Goal: Leave review/rating: Share an evaluation or opinion about a product, service, or content

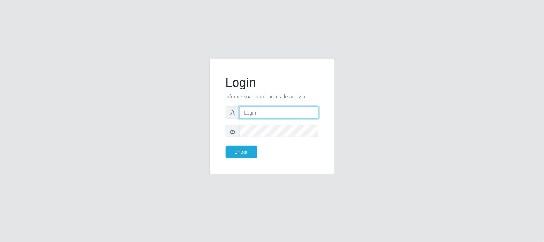
click at [266, 113] on input "text" at bounding box center [279, 112] width 79 height 13
type input "[EMAIL_ADDRESS][DOMAIN_NAME]"
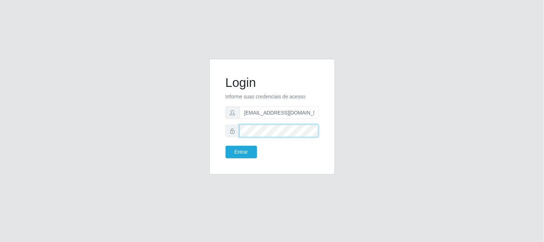
click at [226, 146] on button "Entrar" at bounding box center [242, 152] width 32 height 13
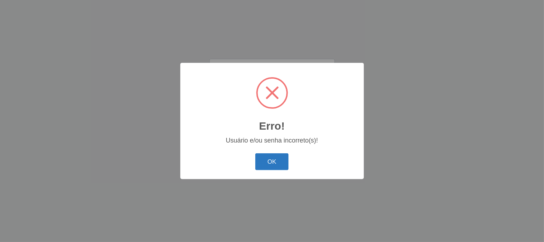
click at [266, 162] on button "OK" at bounding box center [271, 161] width 33 height 17
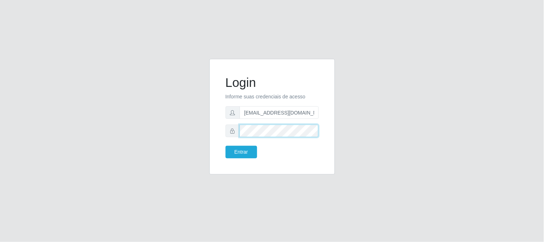
click at [226, 146] on button "Entrar" at bounding box center [242, 152] width 32 height 13
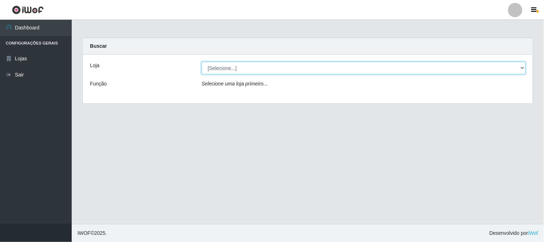
click at [243, 72] on select "[Selecione...] Queiroz Atacadão - [GEOGRAPHIC_DATA]" at bounding box center [364, 68] width 324 height 13
select select "464"
click at [202, 62] on select "[Selecione...] Queiroz Atacadão - [GEOGRAPHIC_DATA]" at bounding box center [364, 68] width 324 height 13
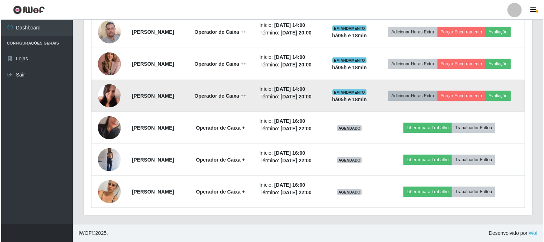
scroll to position [318, 0]
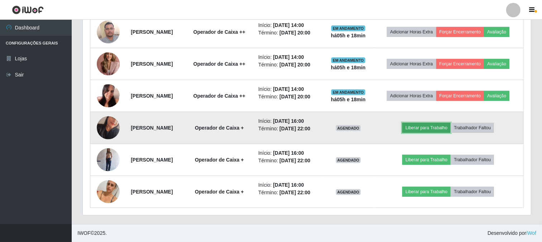
click at [445, 124] on button "Liberar para Trabalho" at bounding box center [426, 128] width 48 height 10
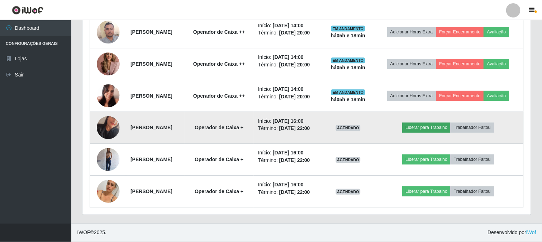
scroll to position [148, 444]
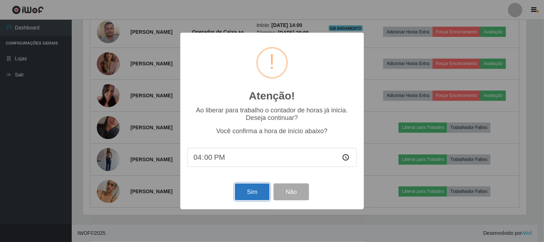
click at [248, 189] on button "Sim" at bounding box center [252, 191] width 35 height 17
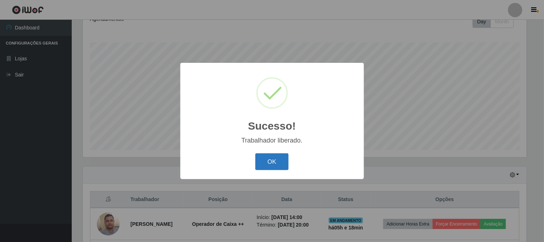
click at [277, 159] on button "OK" at bounding box center [271, 161] width 33 height 17
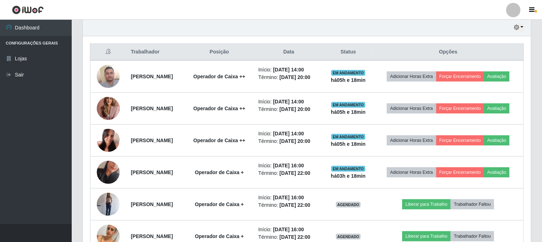
scroll to position [331, 0]
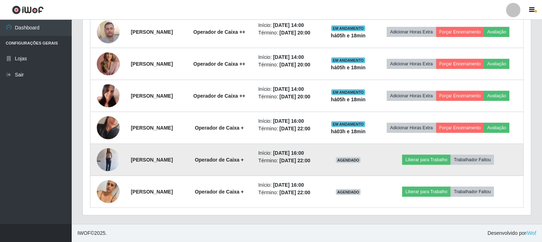
click at [108, 150] on img at bounding box center [108, 159] width 23 height 30
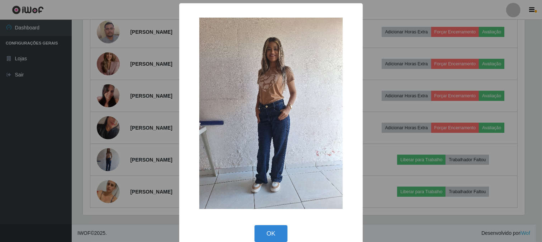
scroll to position [148, 444]
click at [105, 136] on div "× OK Cancel" at bounding box center [272, 121] width 544 height 242
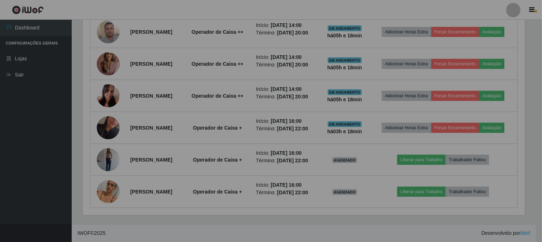
scroll to position [148, 448]
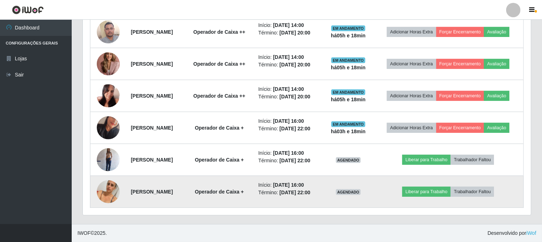
click at [99, 189] on img at bounding box center [108, 191] width 23 height 41
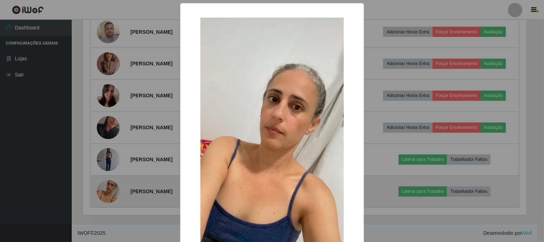
click at [98, 188] on div "× OK Cancel" at bounding box center [272, 121] width 544 height 242
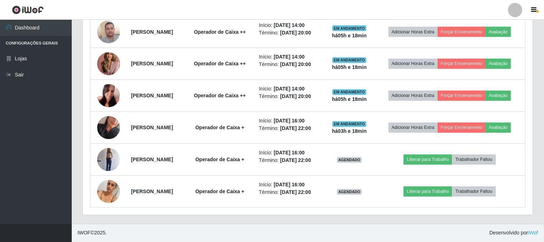
scroll to position [148, 448]
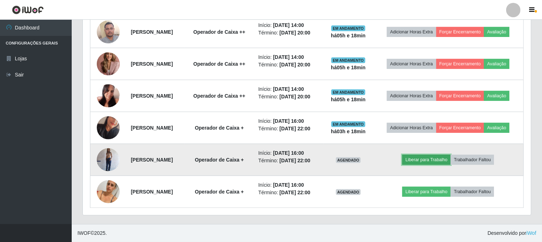
click at [438, 155] on button "Liberar para Trabalho" at bounding box center [426, 160] width 48 height 10
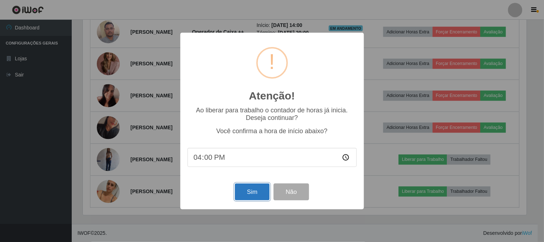
click at [241, 191] on button "Sim" at bounding box center [252, 191] width 35 height 17
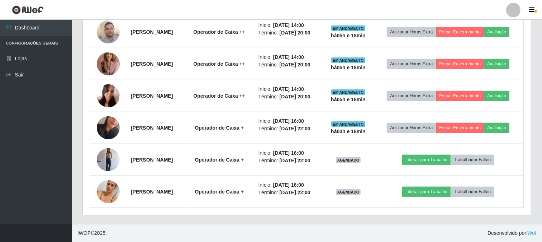
scroll to position [0, 0]
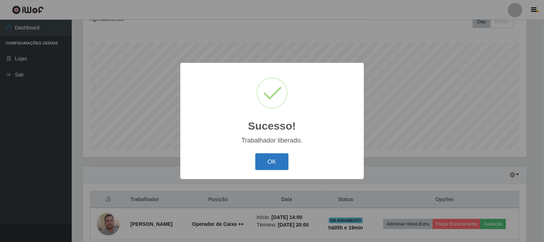
click at [268, 160] on button "OK" at bounding box center [271, 161] width 33 height 17
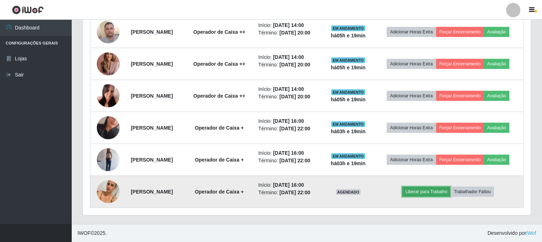
click at [434, 188] on button "Liberar para Trabalho" at bounding box center [426, 191] width 48 height 10
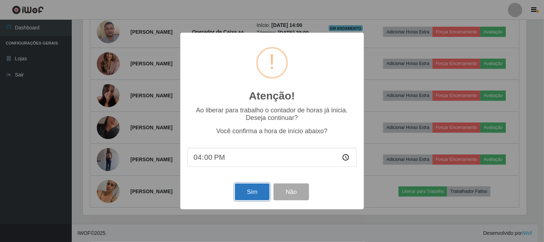
click at [249, 195] on button "Sim" at bounding box center [252, 191] width 35 height 17
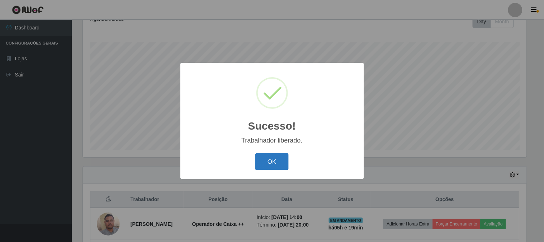
click at [268, 164] on button "OK" at bounding box center [271, 161] width 33 height 17
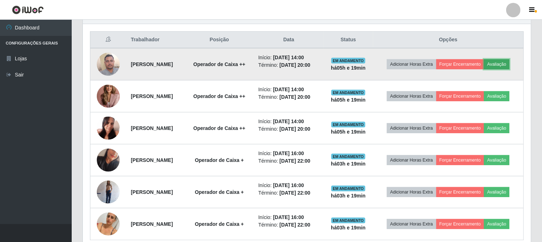
click at [484, 69] on button "Avaliação" at bounding box center [496, 64] width 25 height 10
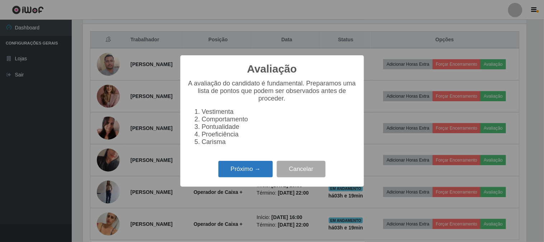
click at [255, 168] on button "Próximo →" at bounding box center [245, 169] width 55 height 17
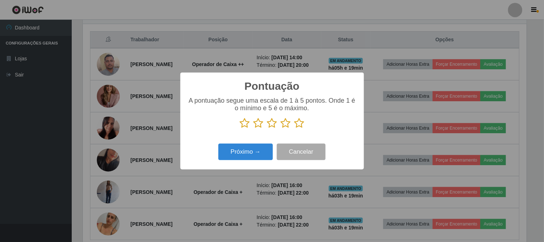
click at [300, 128] on icon at bounding box center [299, 123] width 10 height 11
click at [294, 128] on input "radio" at bounding box center [294, 128] width 0 height 0
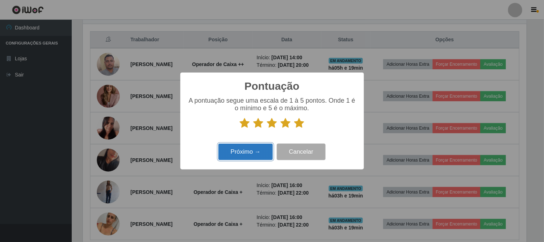
click at [245, 152] on button "Próximo →" at bounding box center [245, 151] width 55 height 17
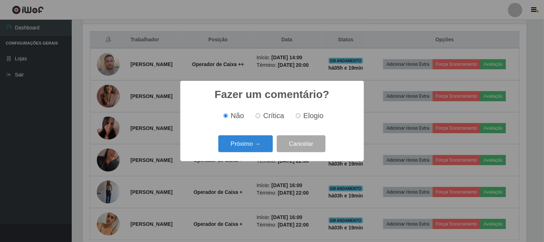
click at [299, 115] on input "Elogio" at bounding box center [298, 115] width 5 height 5
radio input "true"
click at [249, 156] on div "Fazer um comentário? × Não Crítica Elogio Próximo → Cancelar" at bounding box center [272, 121] width 184 height 80
click at [252, 148] on button "Próximo →" at bounding box center [245, 143] width 55 height 17
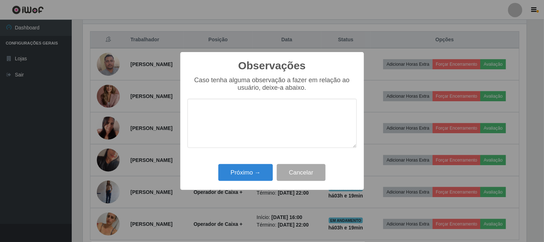
click at [292, 118] on textarea at bounding box center [272, 123] width 169 height 49
type textarea "pontual"
click at [252, 174] on button "Próximo →" at bounding box center [245, 172] width 55 height 17
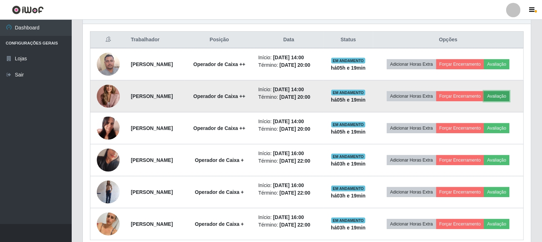
click at [484, 101] on button "Avaliação" at bounding box center [496, 96] width 25 height 10
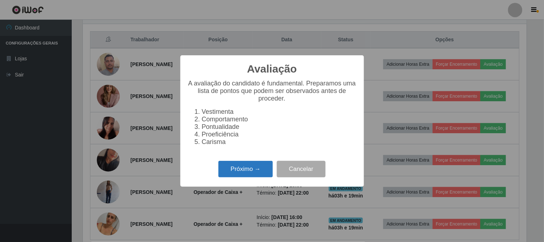
click at [245, 165] on button "Próximo →" at bounding box center [245, 169] width 55 height 17
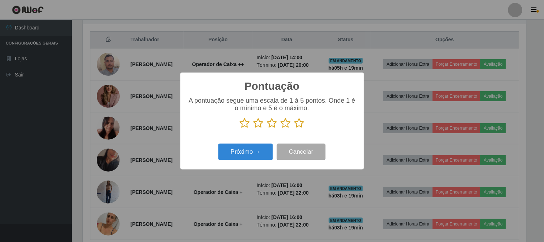
click at [299, 121] on icon at bounding box center [299, 123] width 10 height 11
click at [294, 128] on input "radio" at bounding box center [294, 128] width 0 height 0
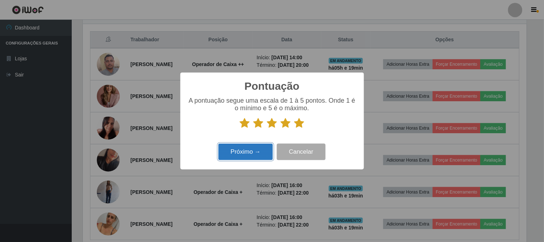
click at [255, 149] on button "Próximo →" at bounding box center [245, 151] width 55 height 17
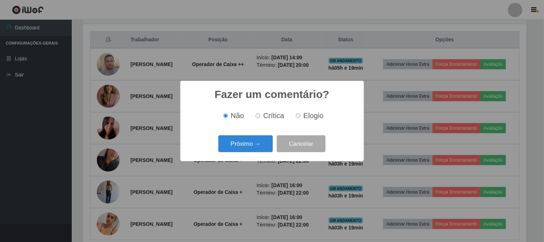
click at [294, 113] on label "Elogio" at bounding box center [308, 116] width 30 height 8
click at [296, 113] on input "Elogio" at bounding box center [298, 115] width 5 height 5
radio input "true"
click at [241, 147] on button "Próximo →" at bounding box center [245, 143] width 55 height 17
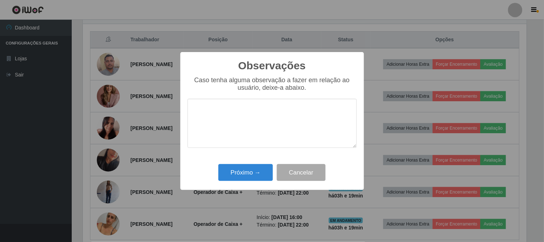
click at [258, 132] on textarea at bounding box center [272, 123] width 169 height 49
type textarea "pontual"
click at [246, 175] on button "Próximo →" at bounding box center [245, 172] width 55 height 17
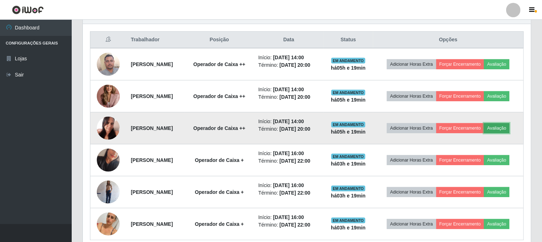
click at [484, 133] on button "Avaliação" at bounding box center [496, 128] width 25 height 10
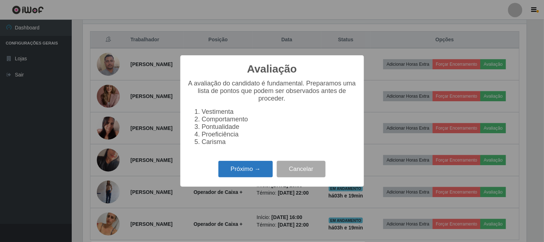
click at [248, 171] on button "Próximo →" at bounding box center [245, 169] width 55 height 17
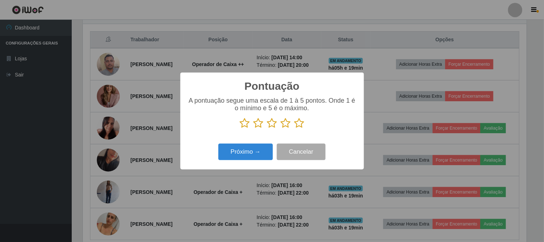
click at [303, 124] on icon at bounding box center [299, 123] width 10 height 11
click at [294, 128] on input "radio" at bounding box center [294, 128] width 0 height 0
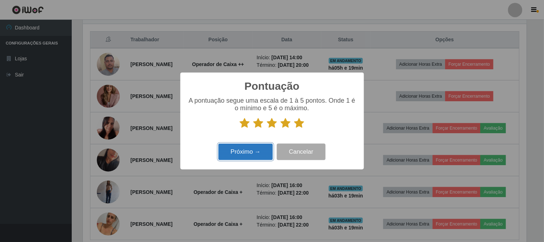
click at [245, 152] on button "Próximo →" at bounding box center [245, 151] width 55 height 17
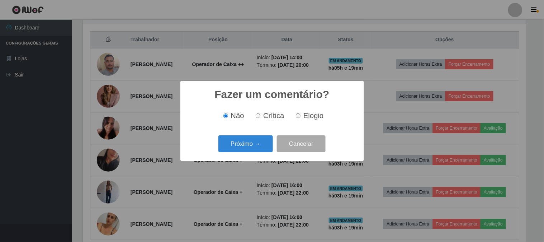
click at [300, 113] on label "Elogio" at bounding box center [308, 116] width 30 height 8
click at [300, 113] on input "Elogio" at bounding box center [298, 115] width 5 height 5
radio input "true"
click at [256, 141] on button "Próximo →" at bounding box center [245, 143] width 55 height 17
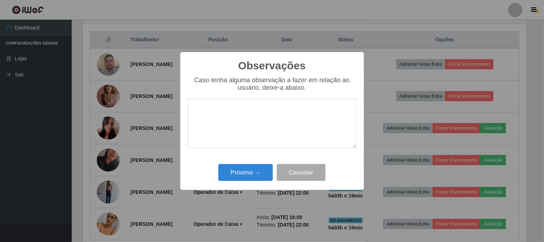
click at [258, 139] on textarea at bounding box center [272, 123] width 169 height 49
type textarea "pontual"
click at [248, 177] on button "Próximo →" at bounding box center [245, 172] width 55 height 17
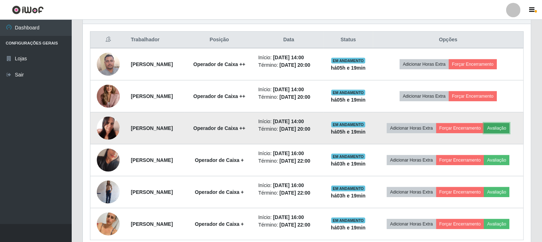
click at [484, 133] on button "Avaliação" at bounding box center [496, 128] width 25 height 10
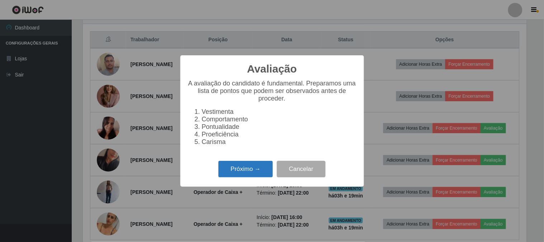
click at [260, 173] on button "Próximo →" at bounding box center [245, 169] width 55 height 17
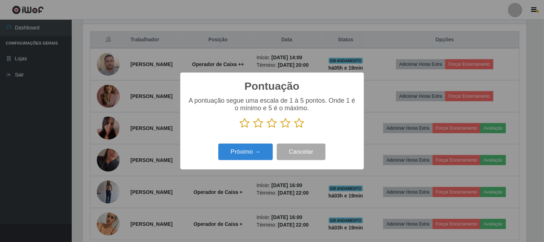
click at [302, 123] on icon at bounding box center [299, 123] width 10 height 11
click at [294, 128] on input "radio" at bounding box center [294, 128] width 0 height 0
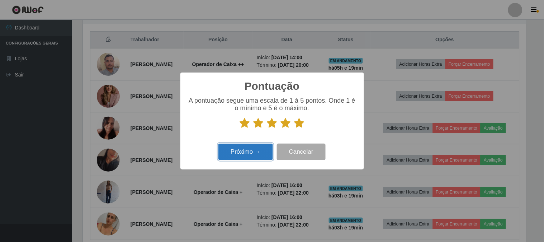
click at [236, 156] on button "Próximo →" at bounding box center [245, 151] width 55 height 17
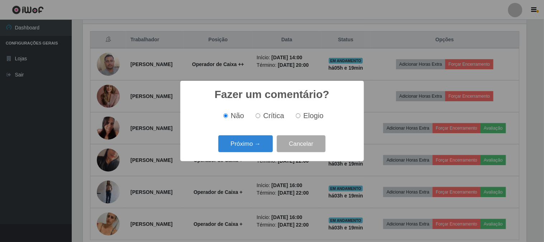
click at [298, 115] on input "Elogio" at bounding box center [298, 115] width 5 height 5
radio input "true"
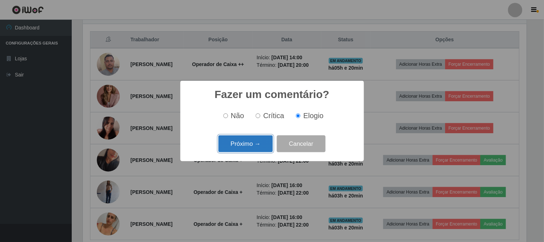
click at [231, 152] on button "Próximo →" at bounding box center [245, 143] width 55 height 17
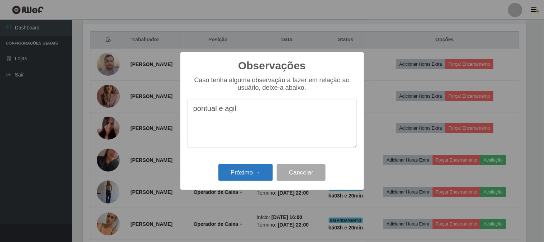
type textarea "pontual e agil"
click at [226, 170] on button "Próximo →" at bounding box center [245, 172] width 55 height 17
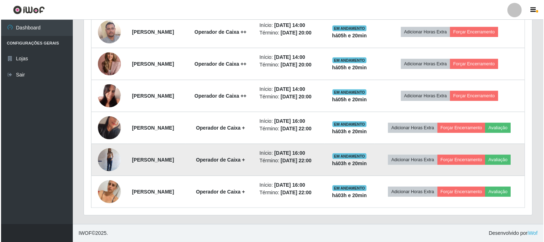
scroll to position [331, 0]
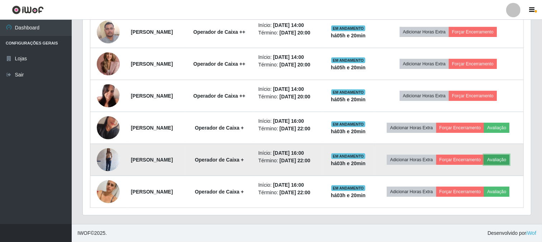
click at [484, 157] on button "Avaliação" at bounding box center [496, 160] width 25 height 10
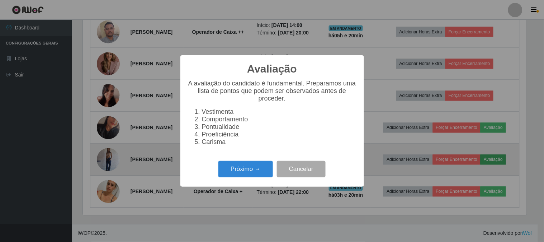
scroll to position [148, 444]
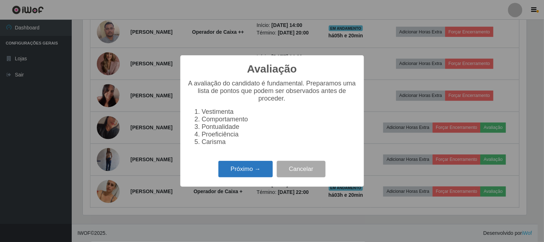
click at [246, 175] on button "Próximo →" at bounding box center [245, 169] width 55 height 17
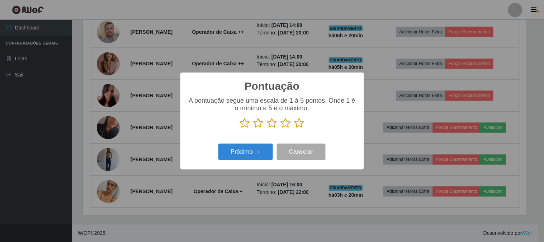
scroll to position [358433, 358138]
click at [298, 121] on icon at bounding box center [299, 123] width 10 height 11
click at [294, 128] on input "radio" at bounding box center [294, 128] width 0 height 0
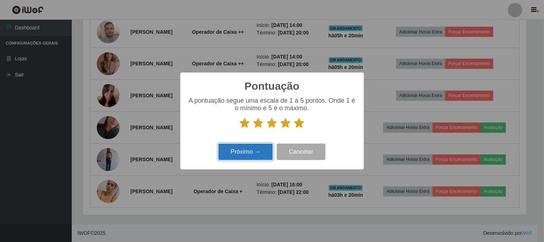
click at [260, 151] on button "Próximo →" at bounding box center [245, 151] width 55 height 17
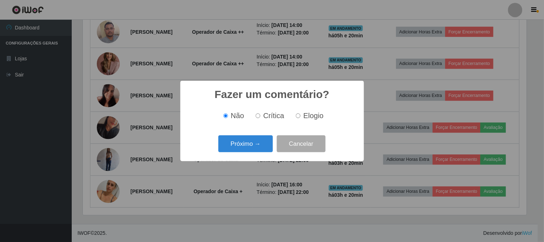
click at [297, 118] on input "Elogio" at bounding box center [298, 115] width 5 height 5
radio input "true"
click at [250, 140] on button "Próximo →" at bounding box center [245, 143] width 55 height 17
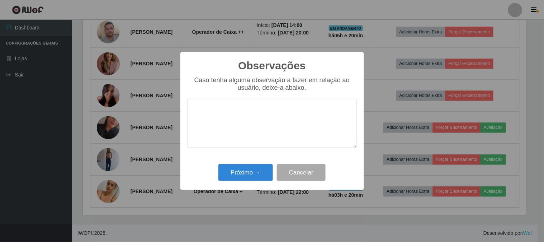
click at [250, 114] on textarea at bounding box center [272, 123] width 169 height 49
type textarea "pontual"
click at [252, 169] on button "Próximo →" at bounding box center [245, 172] width 55 height 17
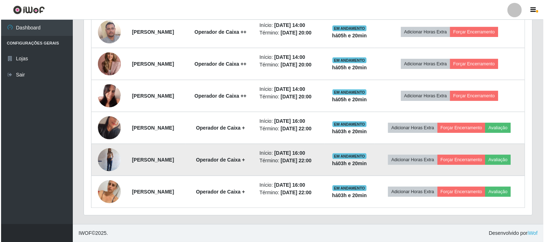
scroll to position [148, 448]
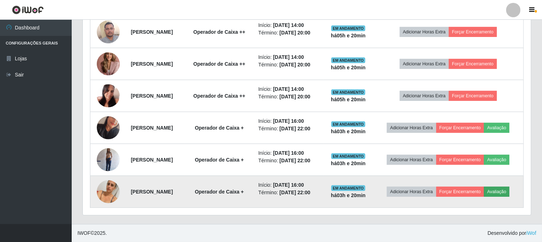
drag, startPoint x: 471, startPoint y: 199, endPoint x: 468, endPoint y: 195, distance: 4.4
click at [470, 199] on td "Adicionar Horas Extra Forçar Encerramento Avaliação" at bounding box center [448, 192] width 151 height 32
click at [484, 195] on button "Avaliação" at bounding box center [496, 191] width 25 height 10
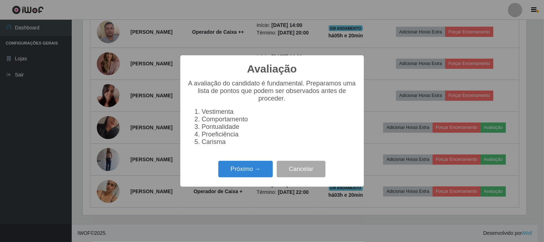
scroll to position [148, 444]
click at [248, 171] on button "Próximo →" at bounding box center [245, 169] width 55 height 17
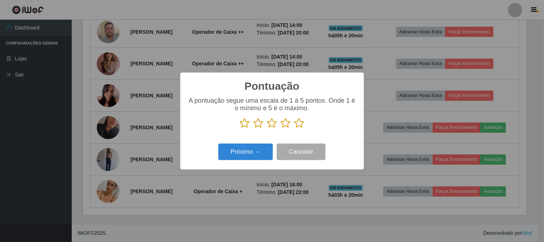
scroll to position [358433, 358138]
click at [295, 119] on icon at bounding box center [299, 123] width 10 height 11
click at [294, 128] on input "radio" at bounding box center [294, 128] width 0 height 0
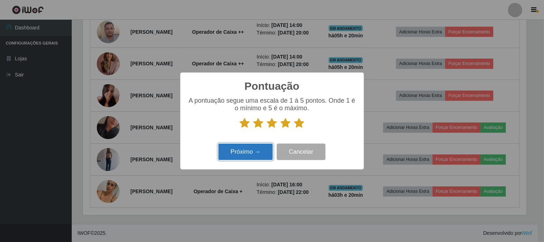
click at [255, 144] on button "Próximo →" at bounding box center [245, 151] width 55 height 17
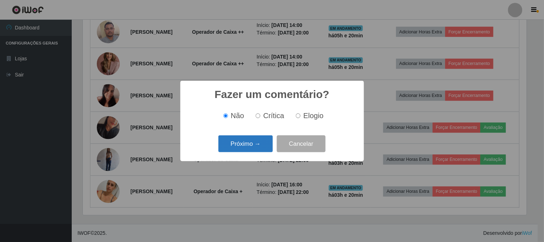
click at [255, 144] on button "Próximo →" at bounding box center [245, 143] width 55 height 17
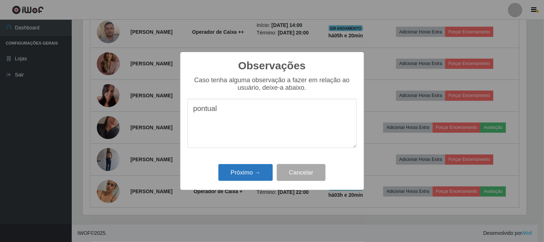
type textarea "pontual"
click at [238, 171] on button "Próximo →" at bounding box center [245, 172] width 55 height 17
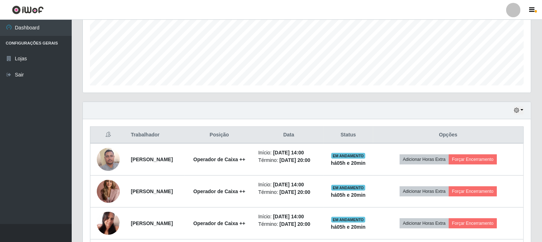
scroll to position [331, 0]
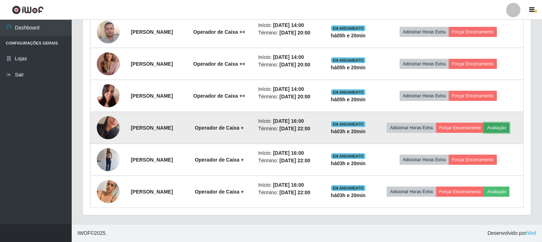
click at [484, 124] on button "Avaliação" at bounding box center [496, 128] width 25 height 10
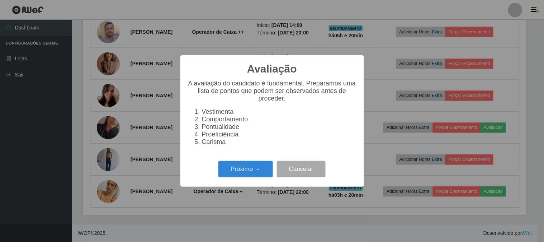
click at [529, 124] on div "Avaliação × A avaliação do candidato é fundamental. Preparamos uma lista de pon…" at bounding box center [272, 121] width 544 height 242
click at [308, 172] on button "Cancelar" at bounding box center [301, 169] width 49 height 17
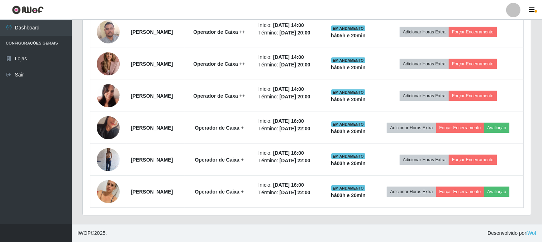
scroll to position [148, 448]
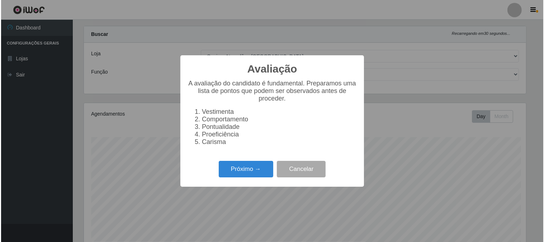
scroll to position [148, 444]
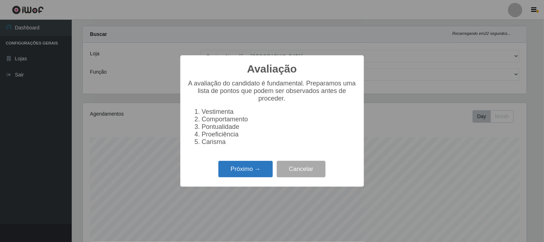
click at [256, 171] on button "Próximo →" at bounding box center [245, 169] width 55 height 17
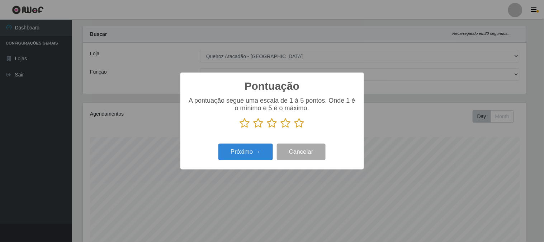
click at [300, 122] on icon at bounding box center [299, 123] width 10 height 11
click at [294, 128] on input "radio" at bounding box center [294, 128] width 0 height 0
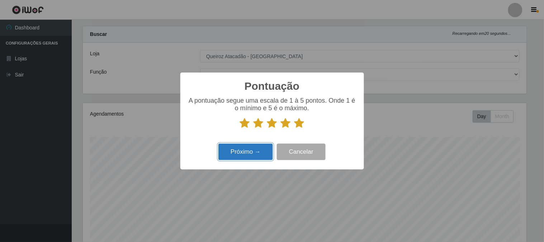
click at [259, 145] on button "Próximo →" at bounding box center [245, 151] width 55 height 17
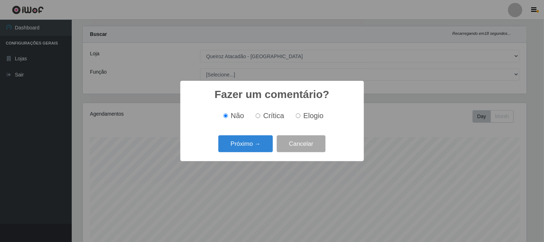
click at [298, 115] on input "Elogio" at bounding box center [298, 115] width 5 height 5
radio input "true"
click at [248, 145] on button "Próximo →" at bounding box center [245, 143] width 55 height 17
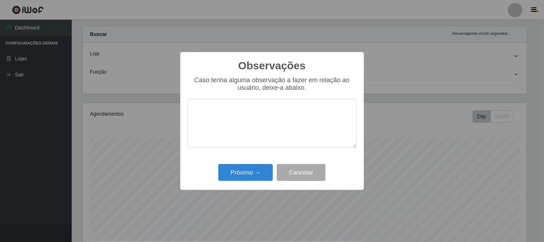
click at [248, 114] on textarea at bounding box center [272, 123] width 169 height 49
click at [298, 171] on button "Cancelar" at bounding box center [301, 172] width 49 height 17
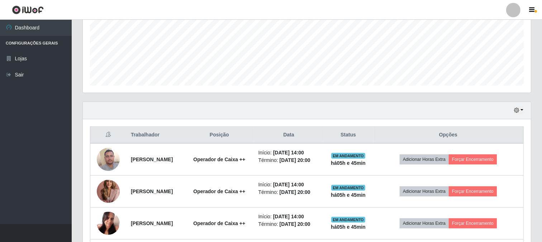
scroll to position [251, 0]
